Goal: Information Seeking & Learning: Learn about a topic

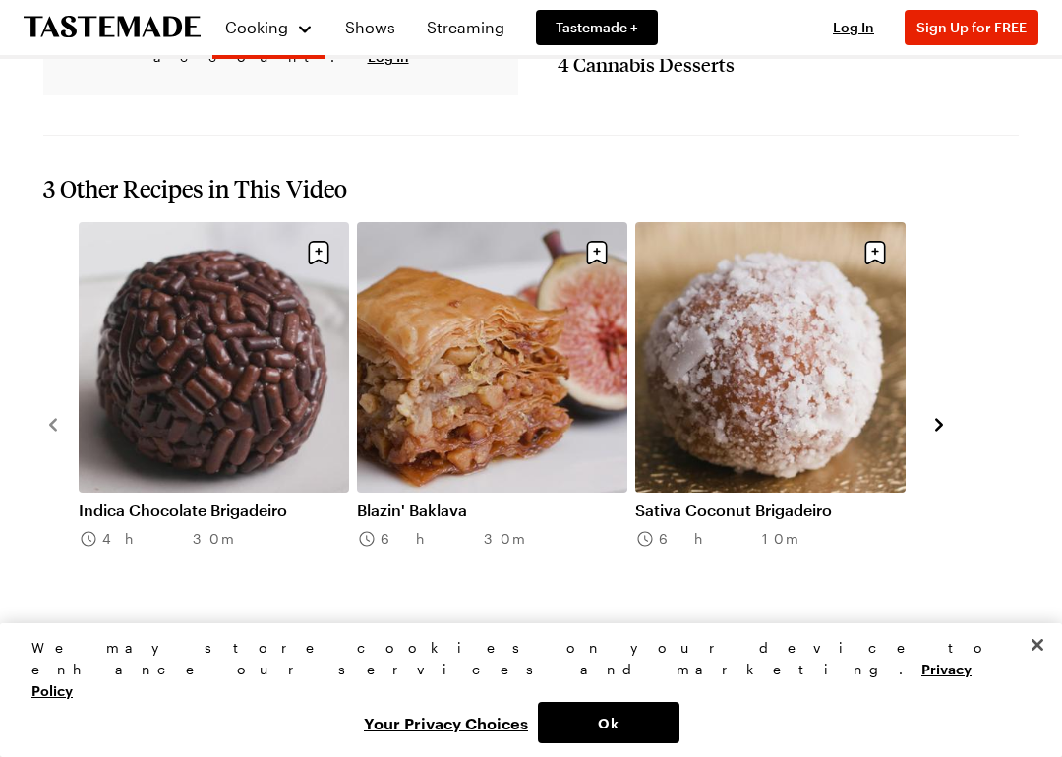
scroll to position [2001, 0]
click at [930, 410] on button "navigate to next item" at bounding box center [939, 422] width 20 height 24
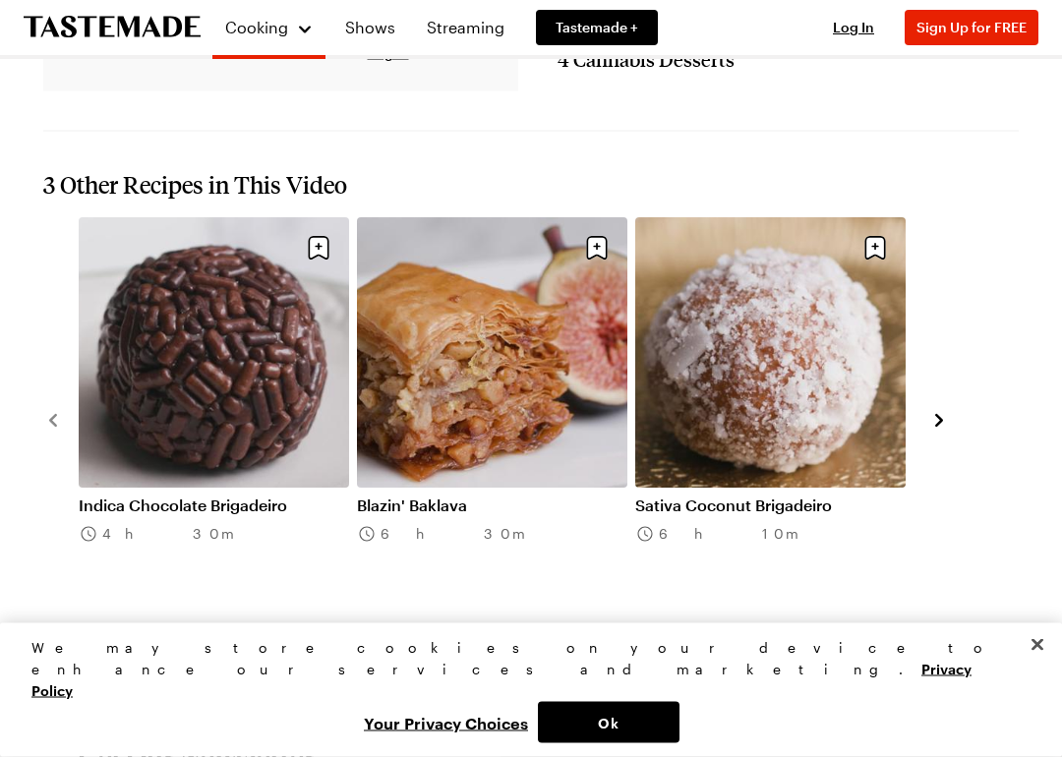
scroll to position [2007, 0]
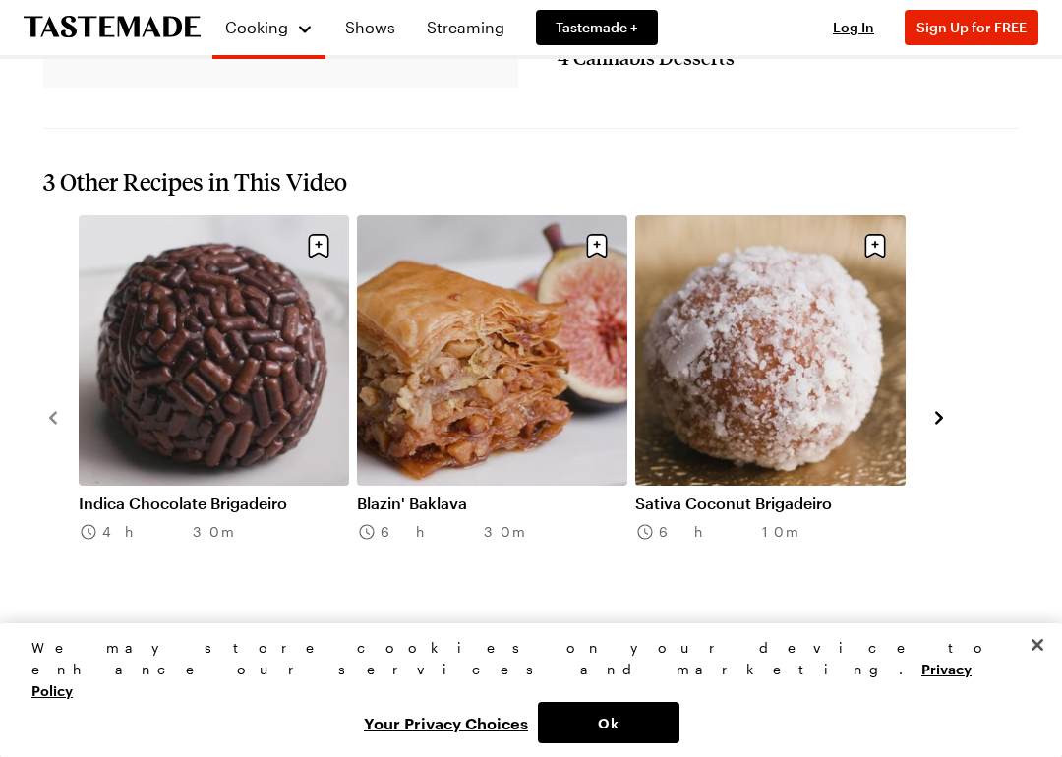
click at [937, 408] on icon "navigate to next item" at bounding box center [939, 418] width 20 height 20
click at [945, 408] on icon "navigate to next item" at bounding box center [939, 418] width 20 height 20
click at [745, 493] on link "Sativa Coconut Brigadeiro" at bounding box center [770, 503] width 270 height 20
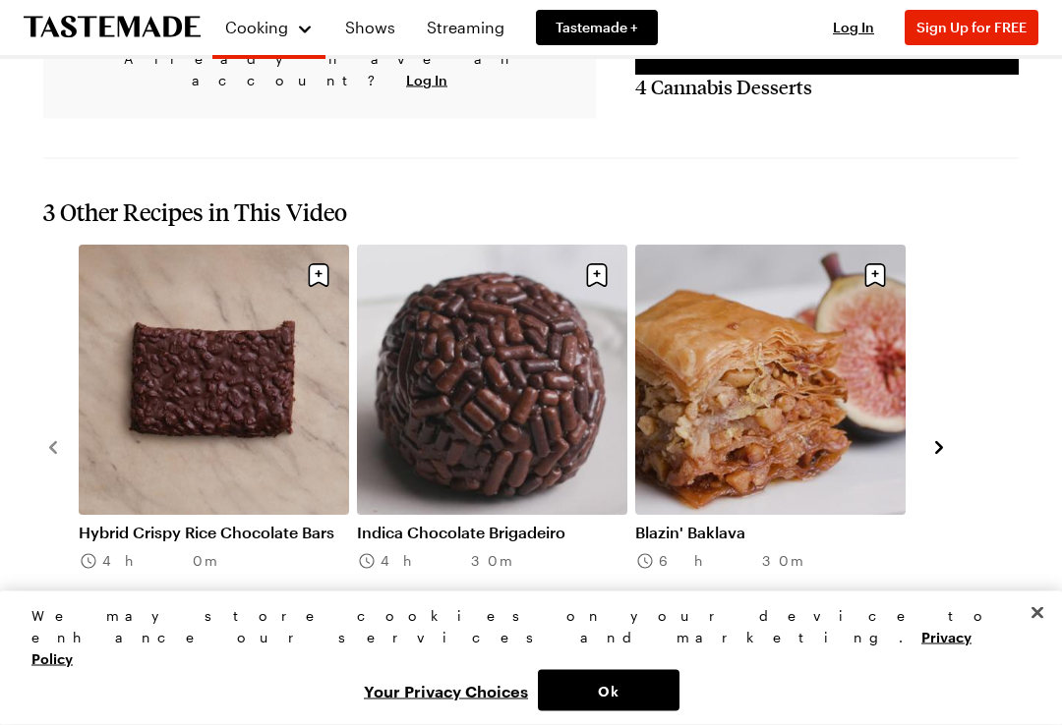
scroll to position [2060, 0]
click at [936, 437] on icon "navigate to next item" at bounding box center [939, 447] width 20 height 20
click at [938, 440] on icon "navigate to next item" at bounding box center [939, 446] width 8 height 13
click at [946, 437] on icon "navigate to next item" at bounding box center [939, 447] width 20 height 20
click at [952, 418] on div "Hybrid Crispy Rice Chocolate Bars 4h 0m Indica Chocolate Brigadeiro 4h 30m Blaz…" at bounding box center [530, 446] width 975 height 402
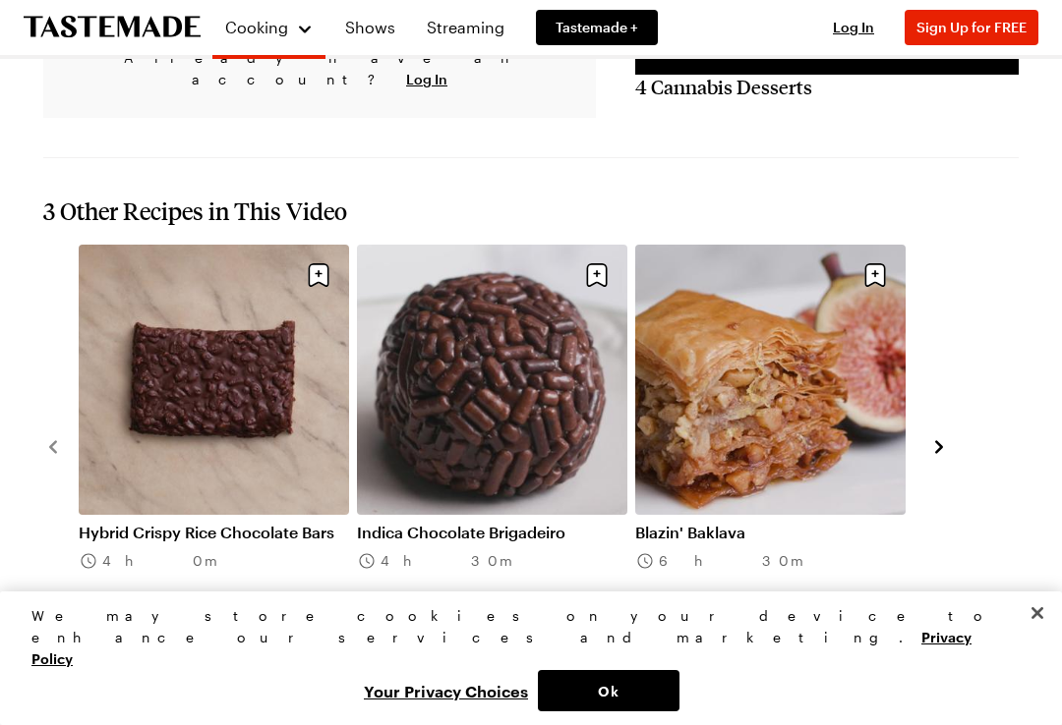
click at [929, 437] on icon "navigate to next item" at bounding box center [939, 447] width 20 height 20
click at [930, 437] on icon "navigate to next item" at bounding box center [939, 447] width 20 height 20
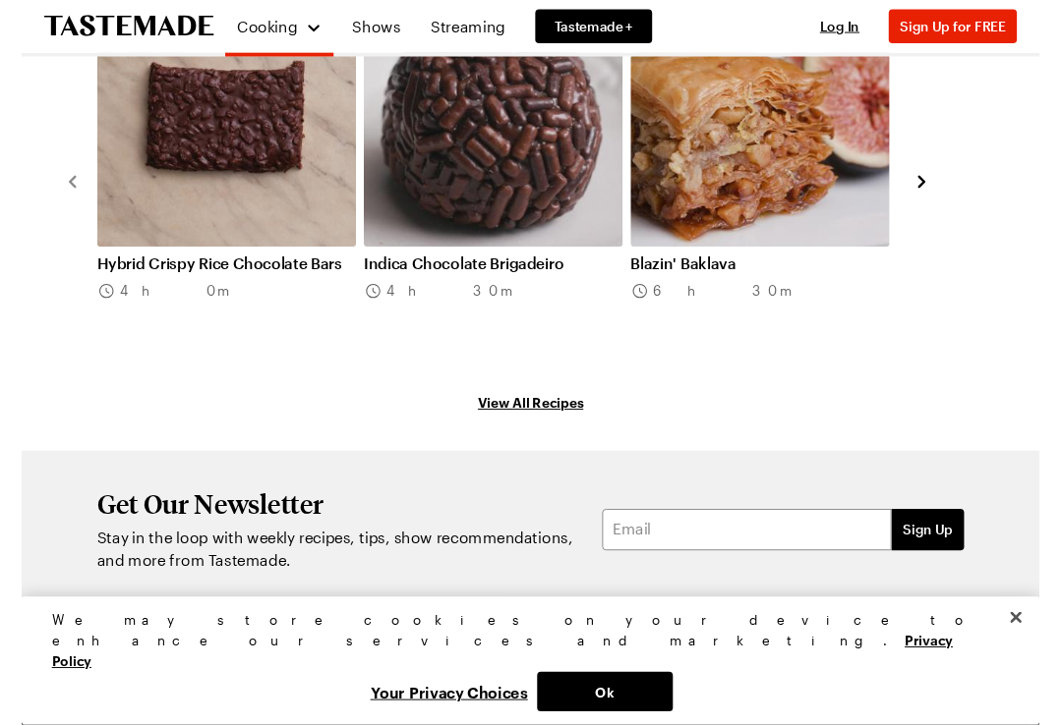
scroll to position [2415, 0]
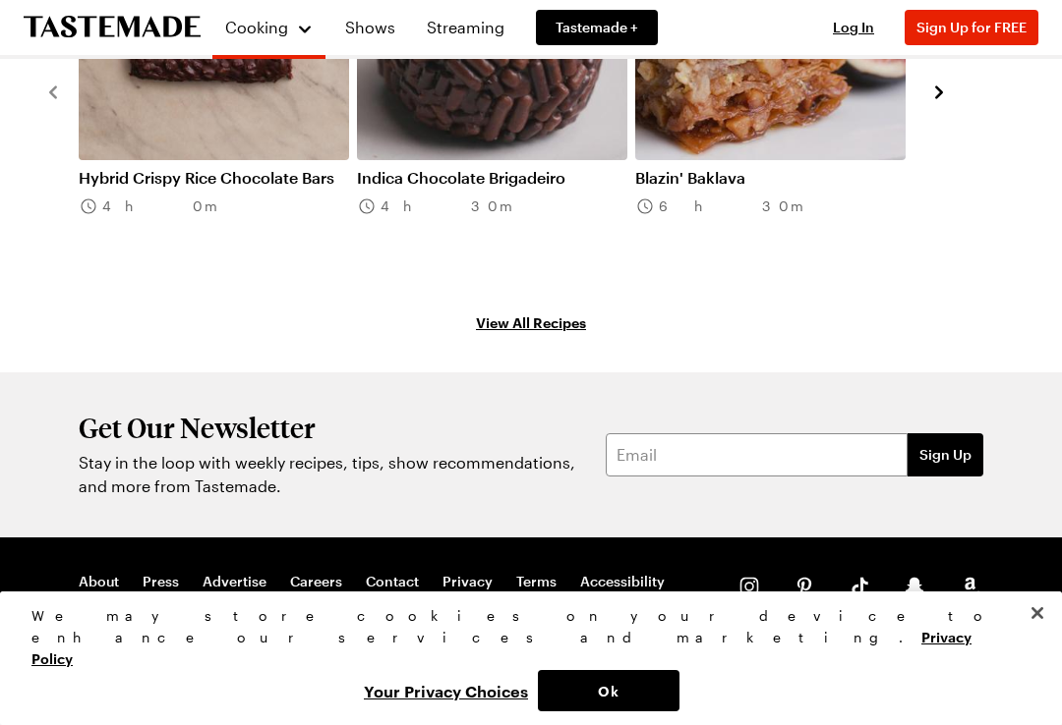
click at [490, 312] on link "View All Recipes" at bounding box center [530, 323] width 975 height 22
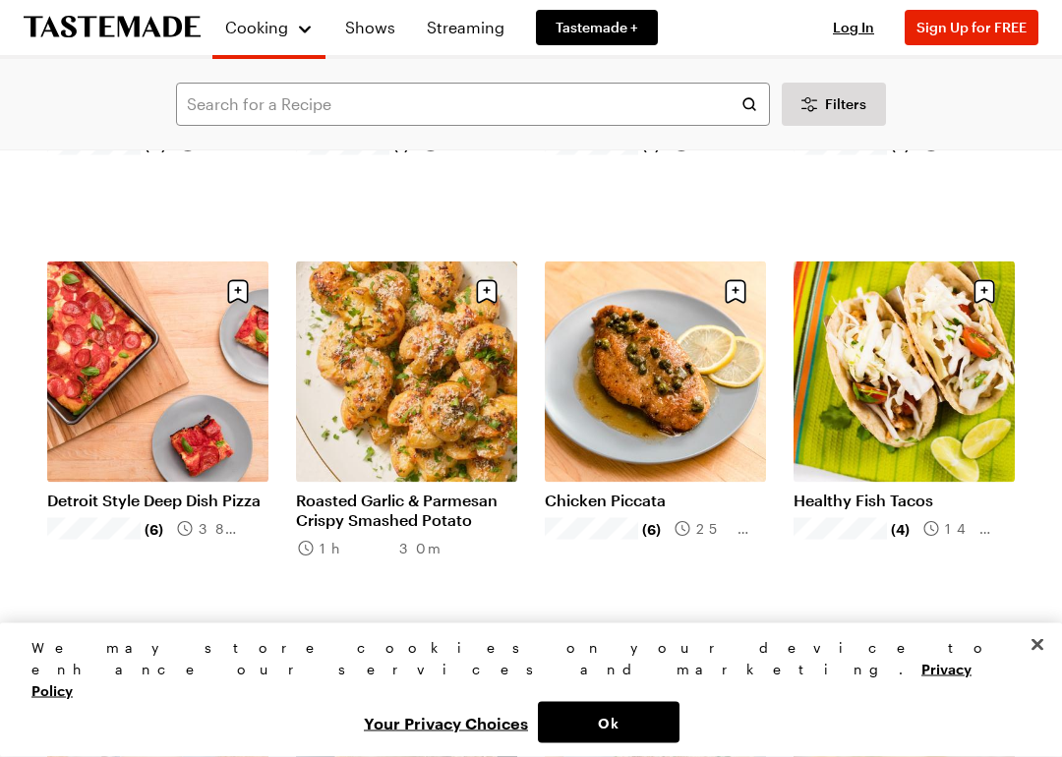
scroll to position [1279, 0]
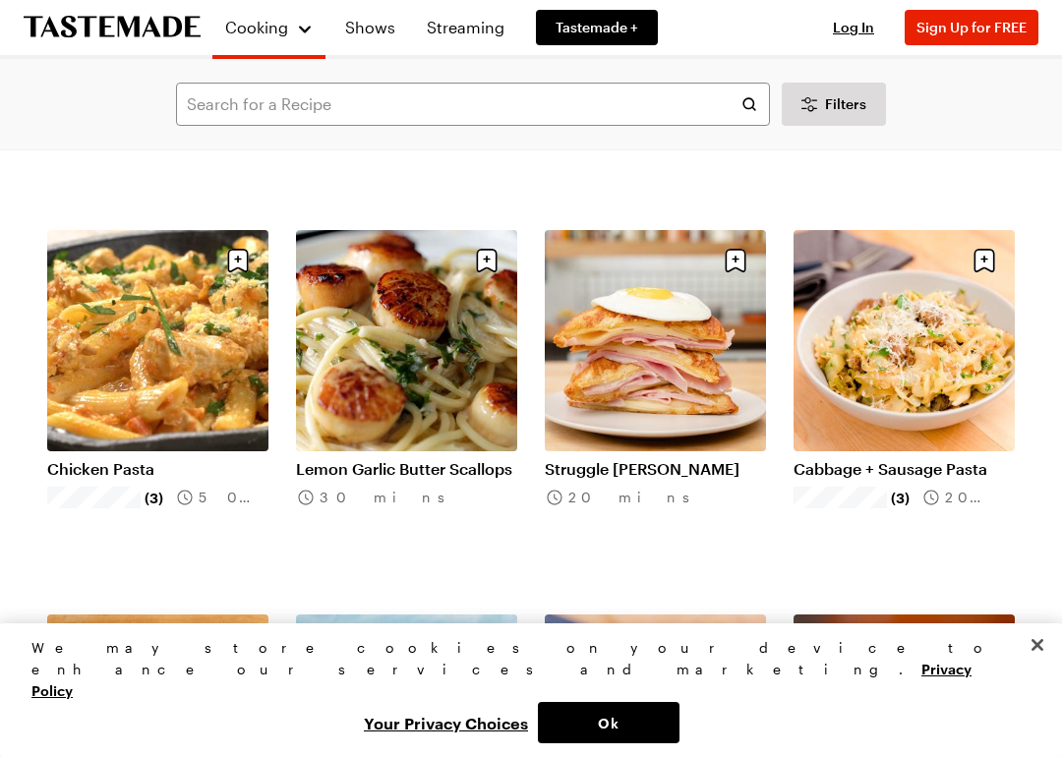
scroll to position [4027, 0]
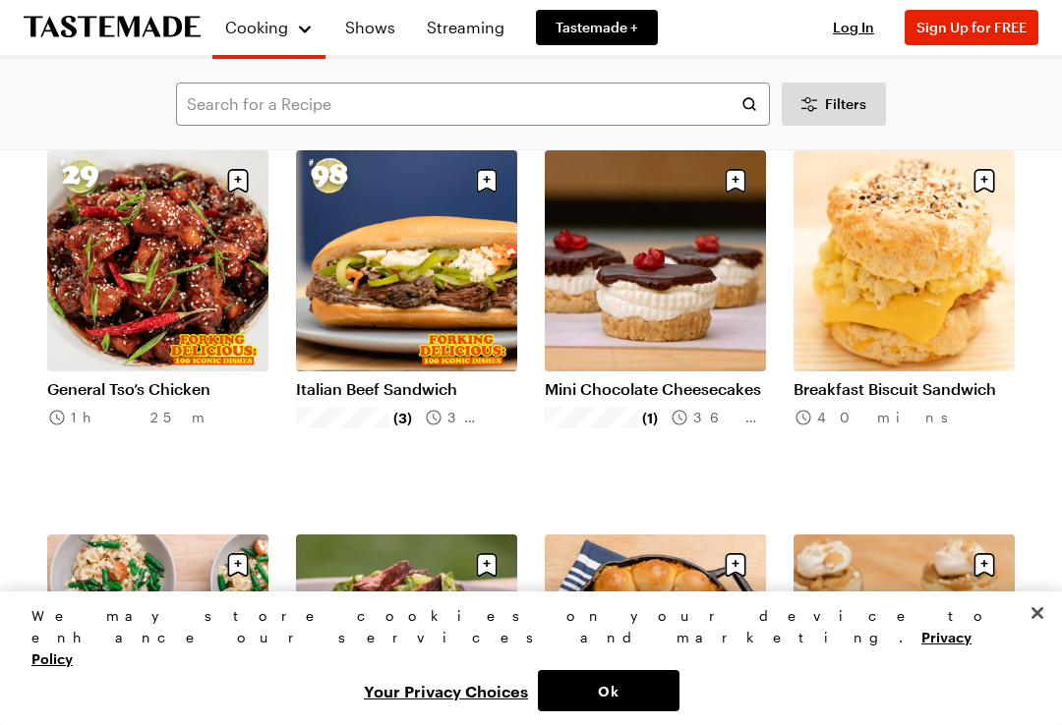
scroll to position [5990, 0]
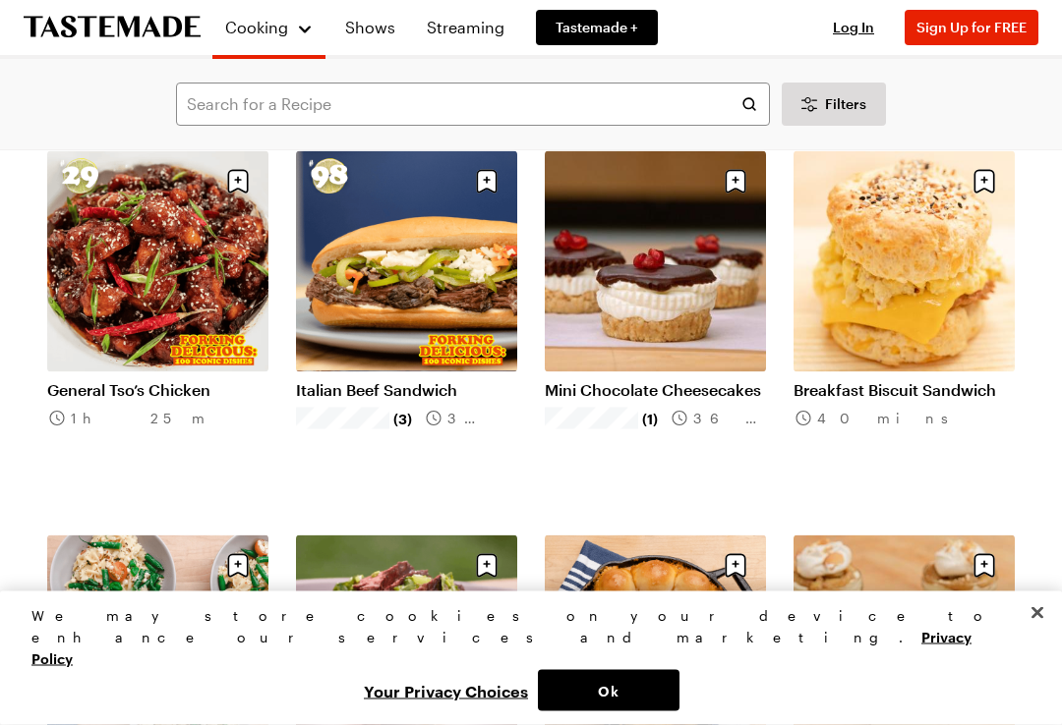
click at [383, 380] on link "Italian Beef Sandwich" at bounding box center [406, 390] width 221 height 20
